Goal: Information Seeking & Learning: Find specific page/section

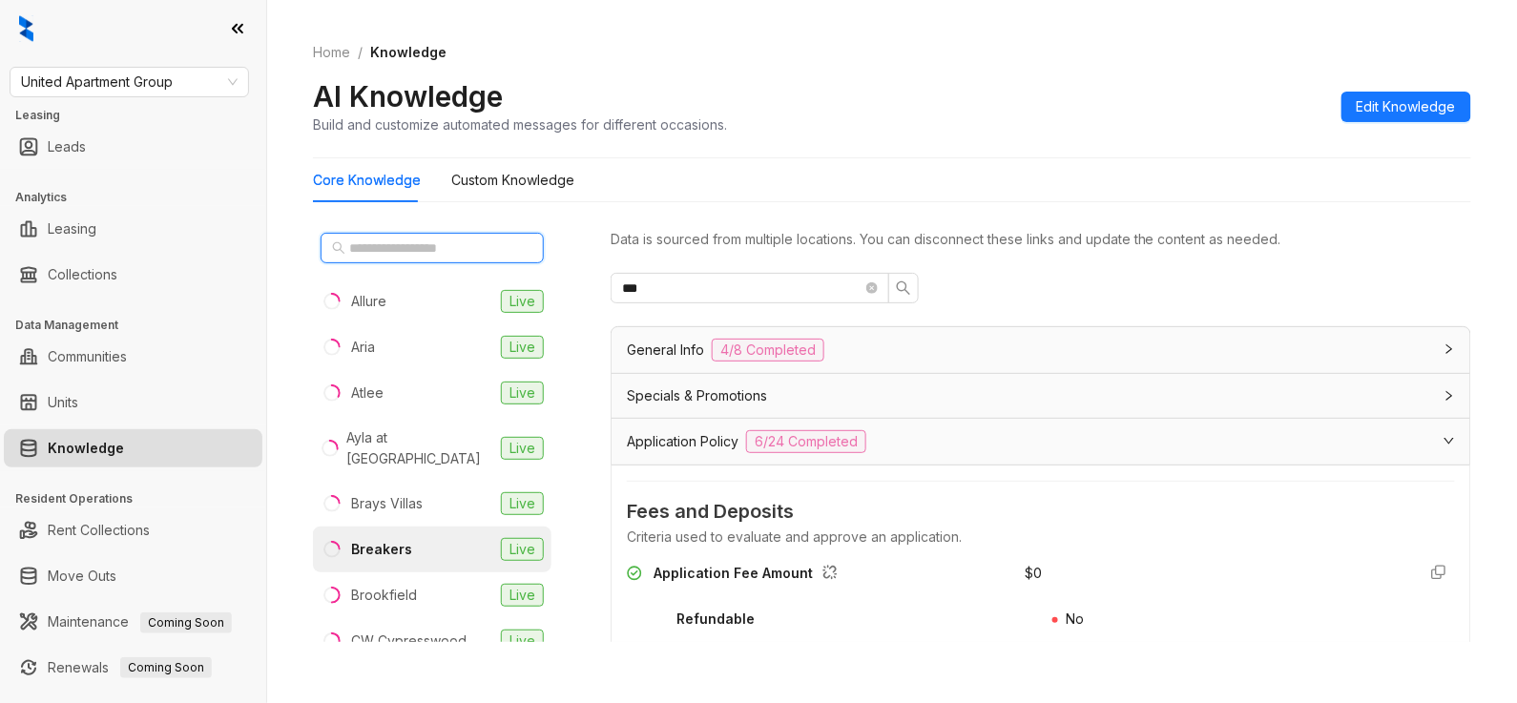
click at [359, 252] on input "text" at bounding box center [433, 248] width 168 height 21
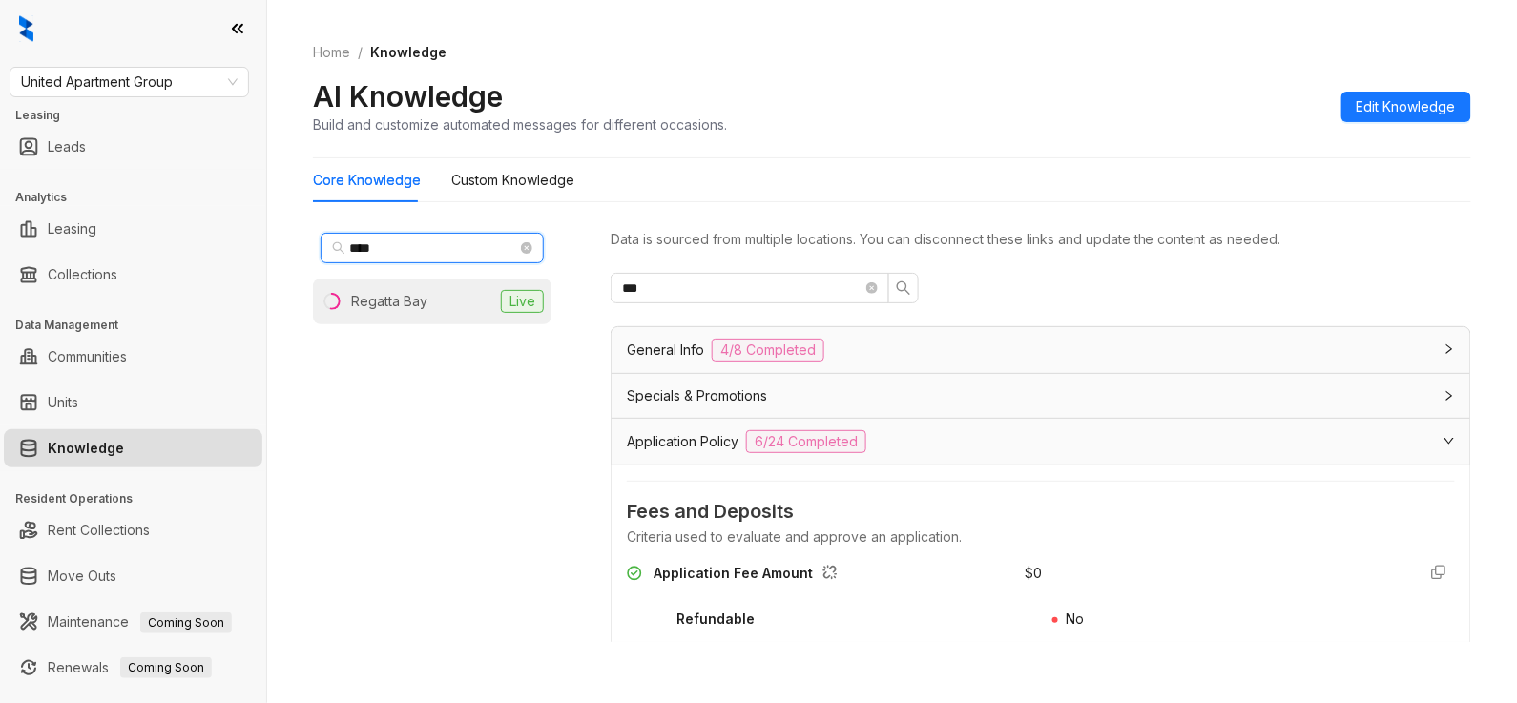
type input "****"
click at [433, 298] on li "Regatta Bay Live" at bounding box center [432, 302] width 239 height 46
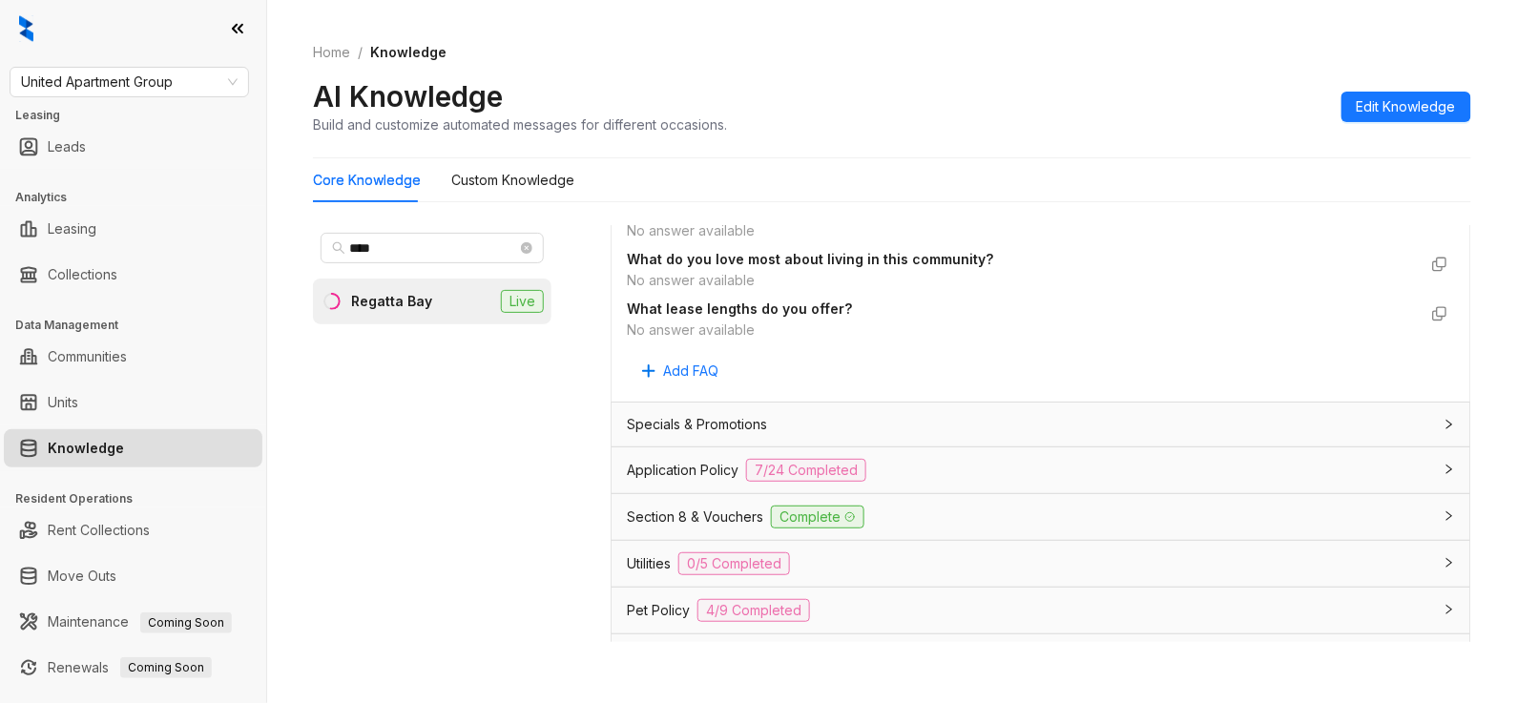
scroll to position [1781, 0]
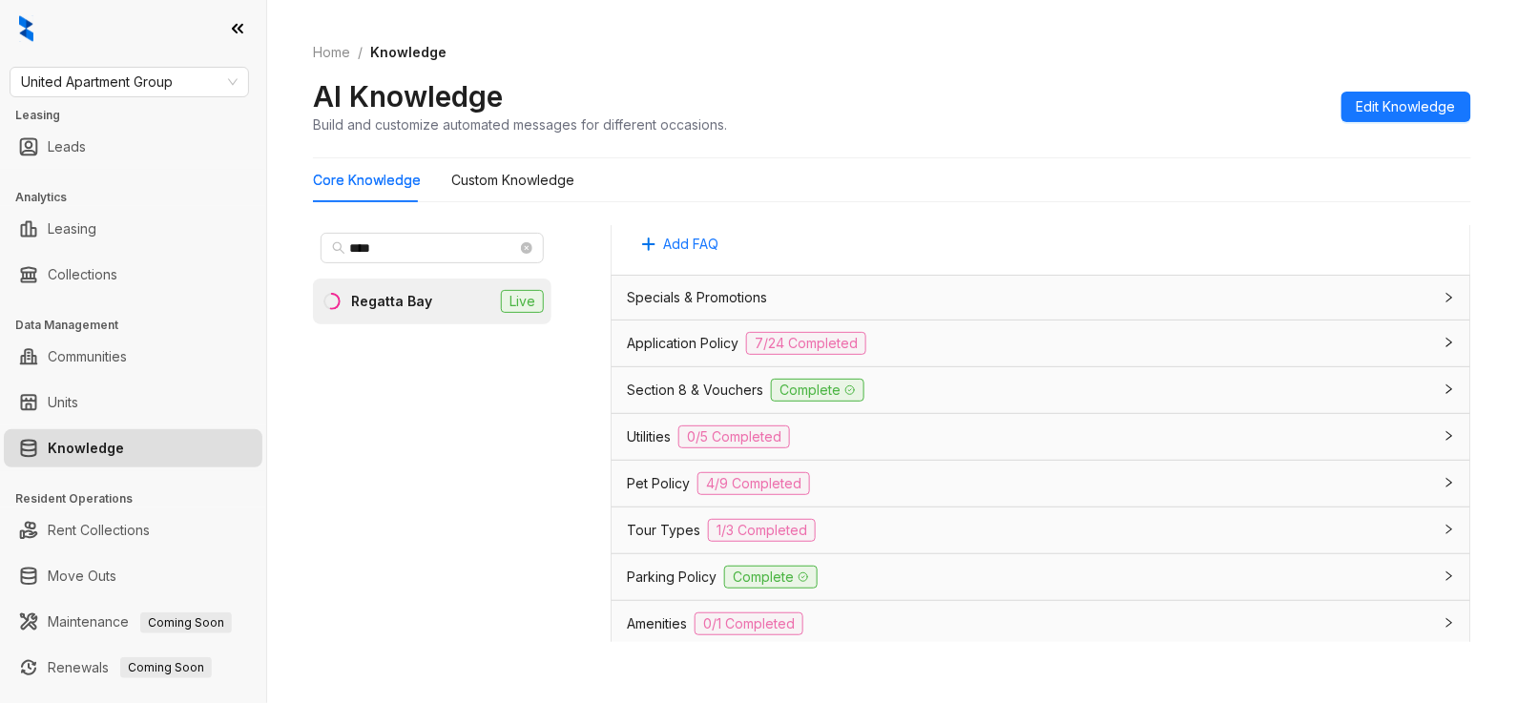
click at [1004, 355] on div "Application Policy 7/24 Completed" at bounding box center [1029, 343] width 805 height 23
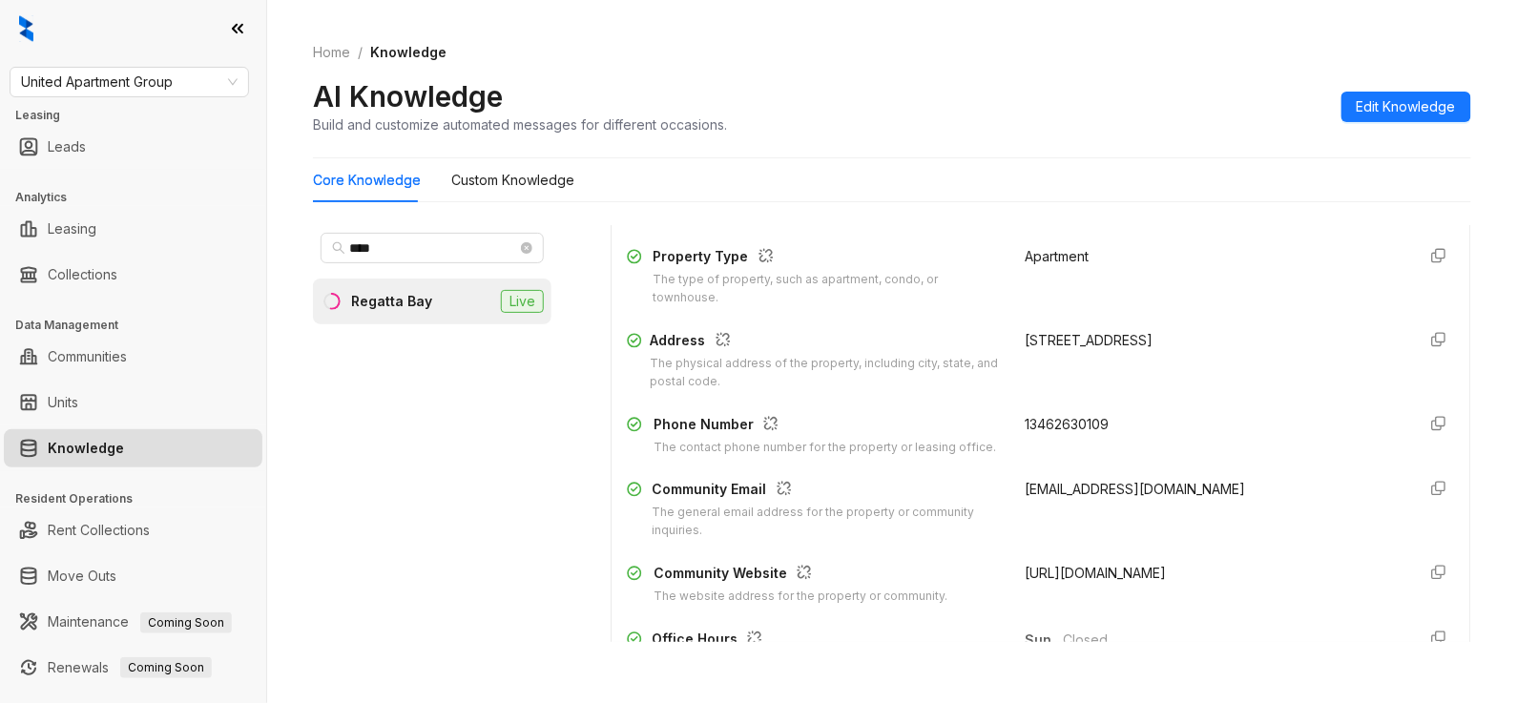
scroll to position [0, 0]
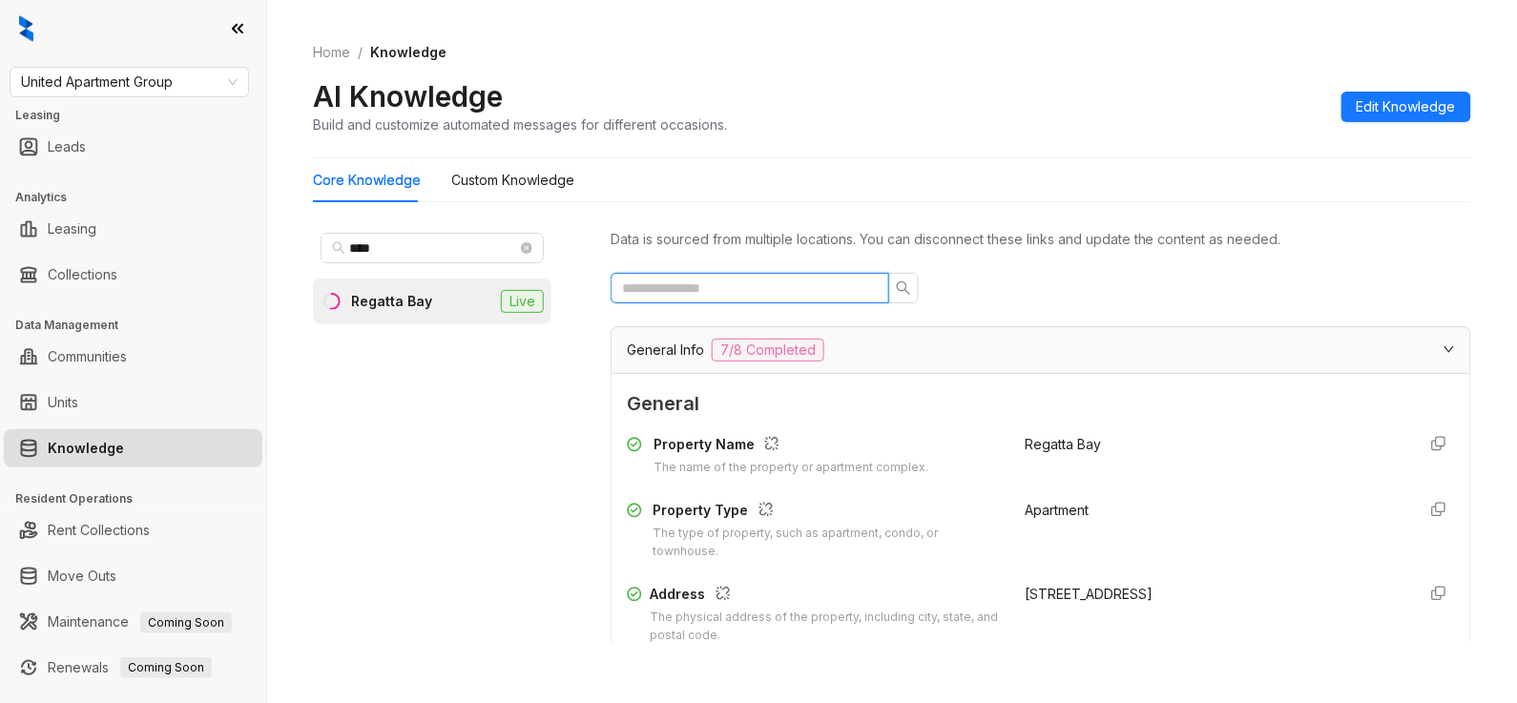
click at [780, 298] on input "text" at bounding box center [742, 288] width 241 height 21
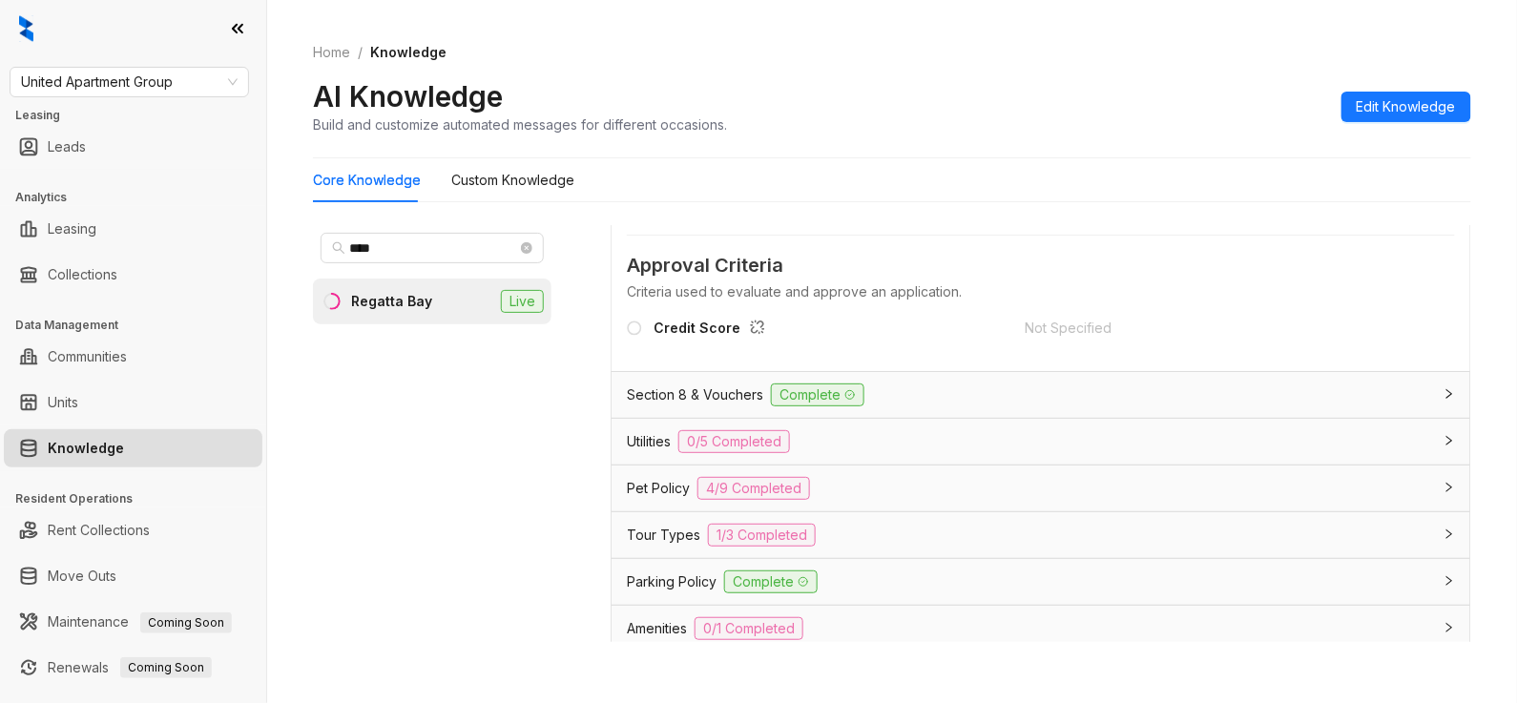
scroll to position [127, 0]
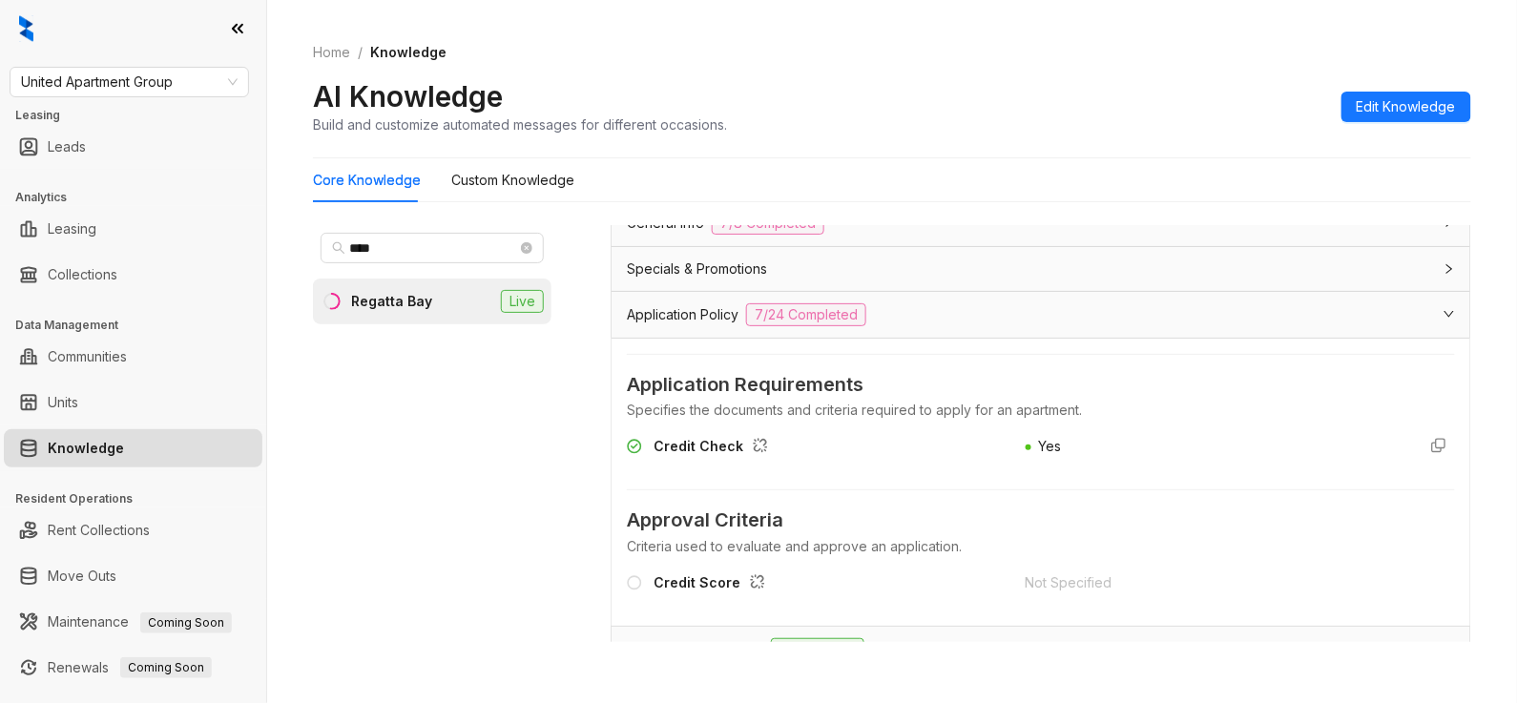
type input "******"
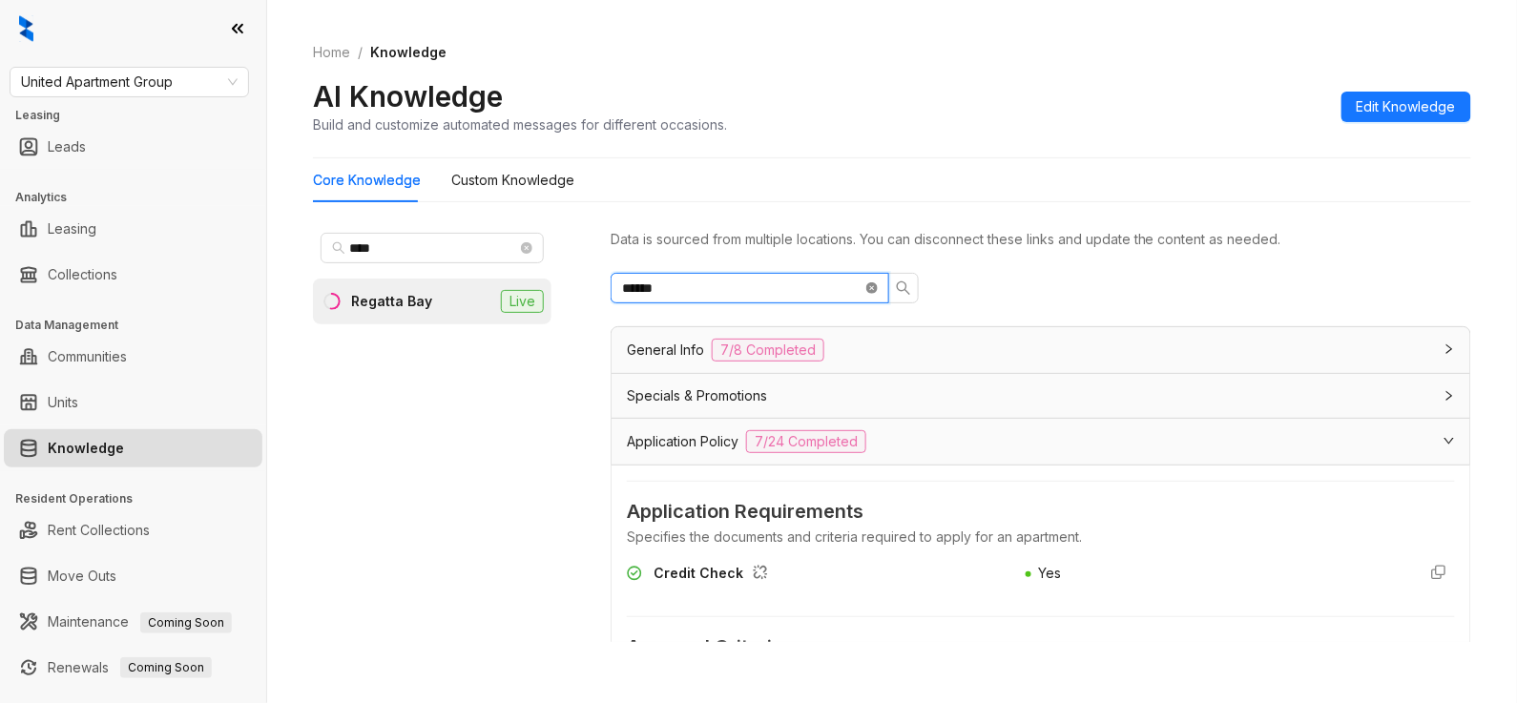
click at [874, 288] on icon "close-circle" at bounding box center [872, 287] width 11 height 11
click at [883, 342] on div "General Info 7/8 Completed" at bounding box center [1029, 350] width 805 height 23
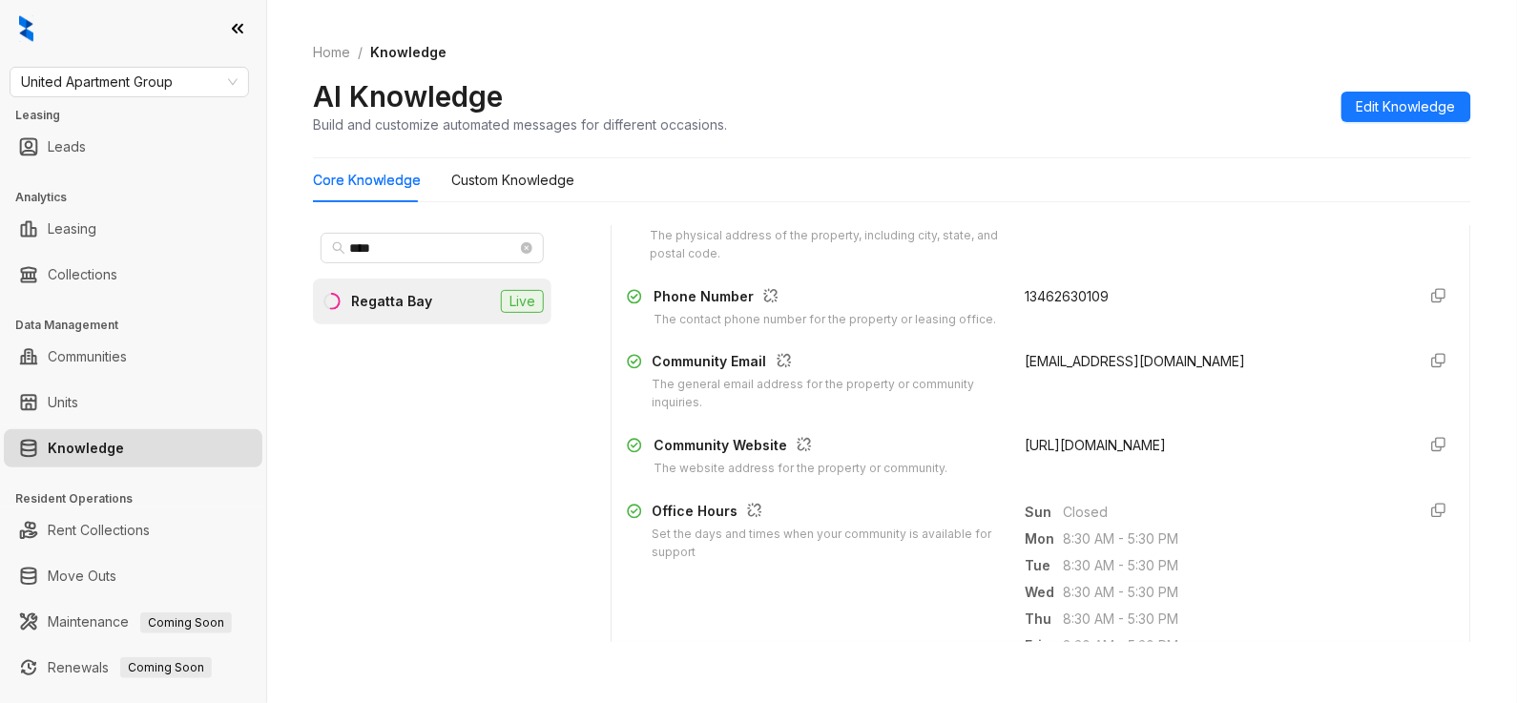
scroll to position [509, 0]
